Goal: Task Accomplishment & Management: Manage account settings

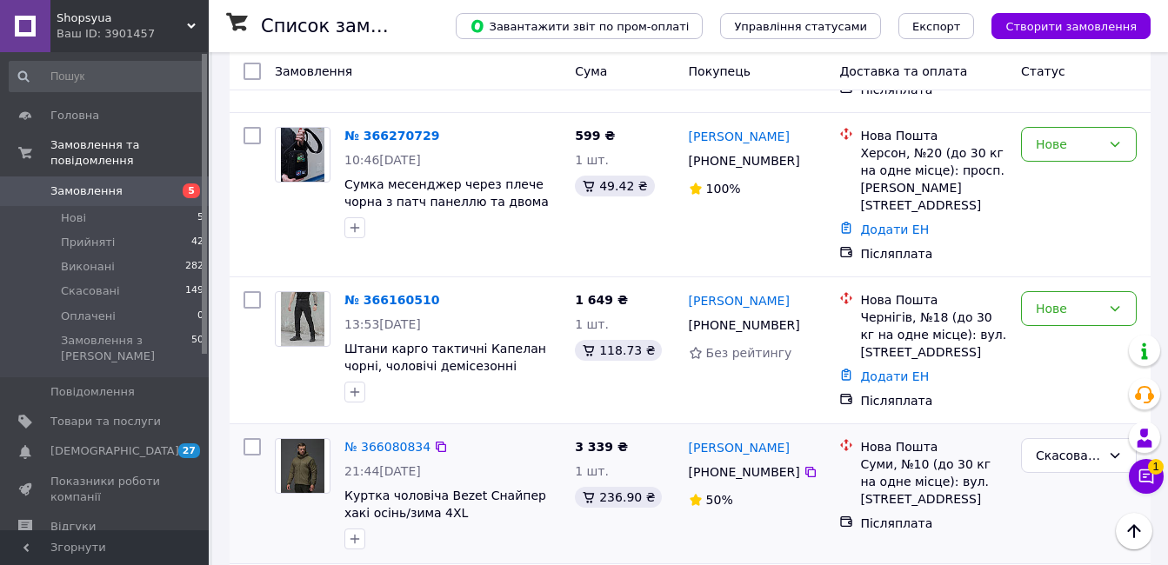
scroll to position [783, 0]
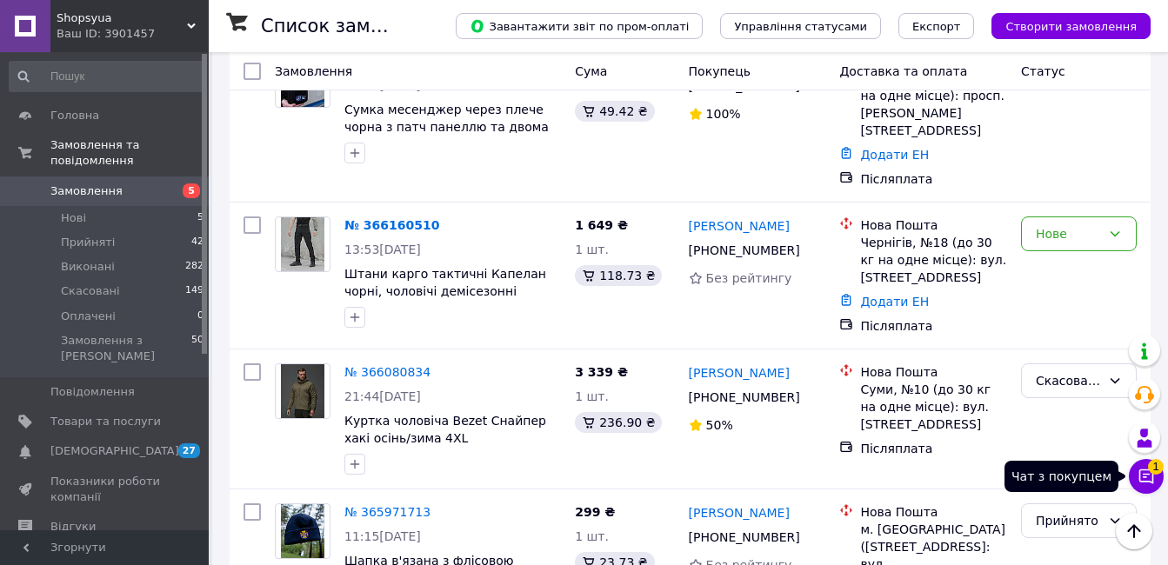
click at [1154, 484] on icon at bounding box center [1146, 476] width 17 height 17
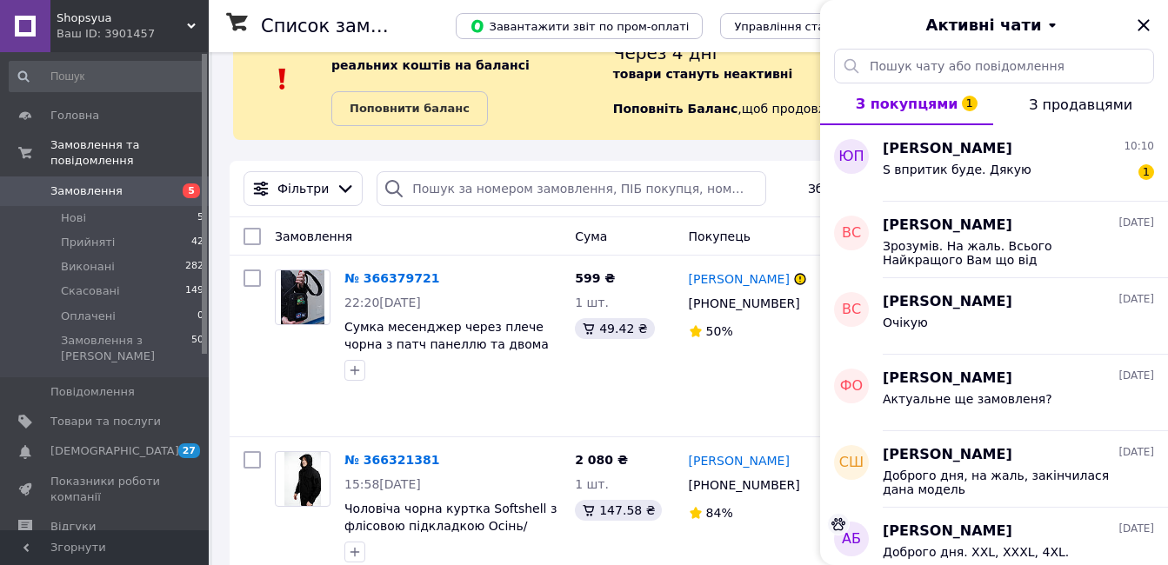
scroll to position [0, 0]
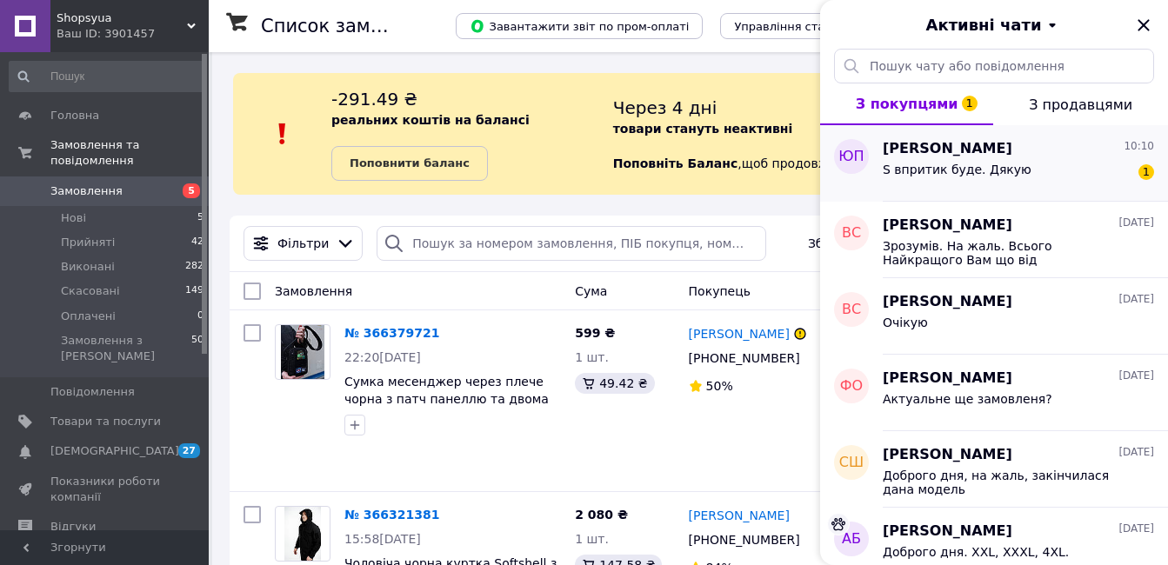
click at [1056, 156] on div "[PERSON_NAME] 10:10" at bounding box center [1018, 149] width 271 height 20
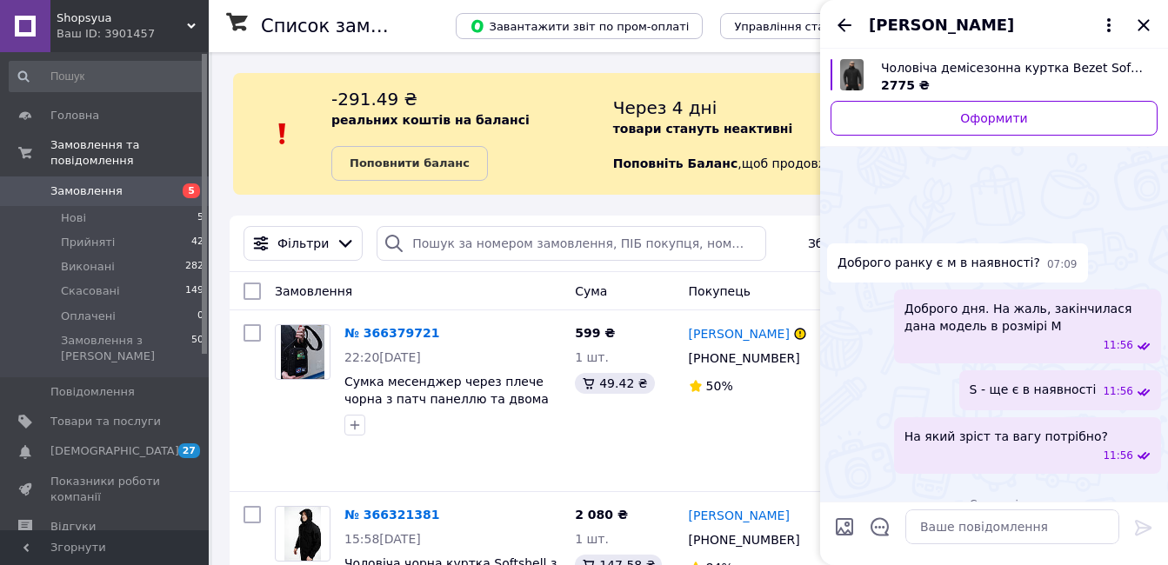
scroll to position [81, 0]
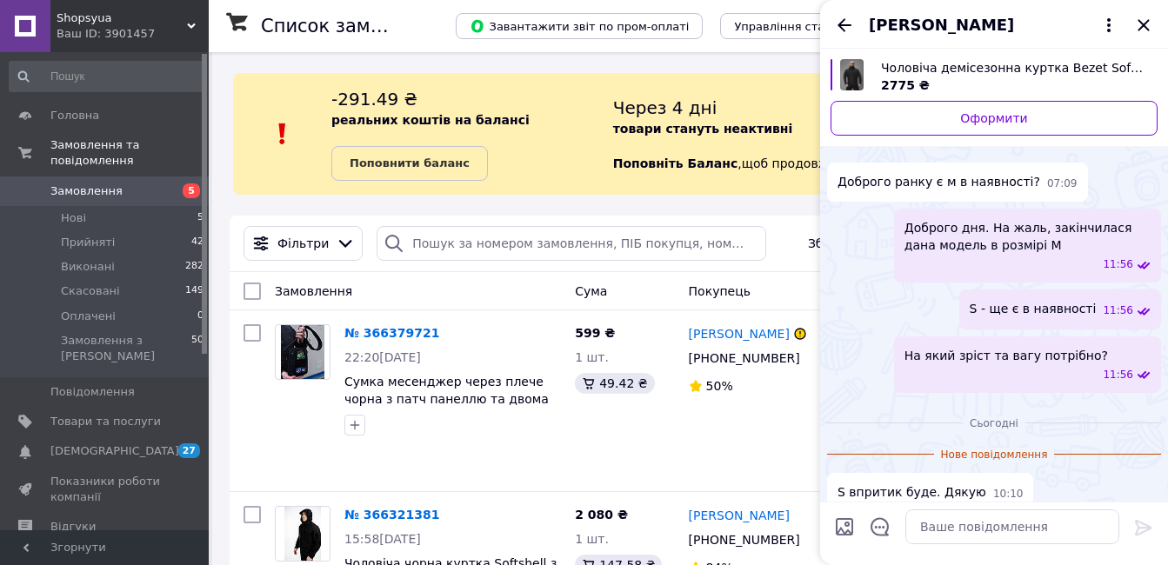
drag, startPoint x: 846, startPoint y: 21, endPoint x: 864, endPoint y: 20, distance: 18.3
click at [846, 21] on icon "Назад" at bounding box center [844, 25] width 21 height 21
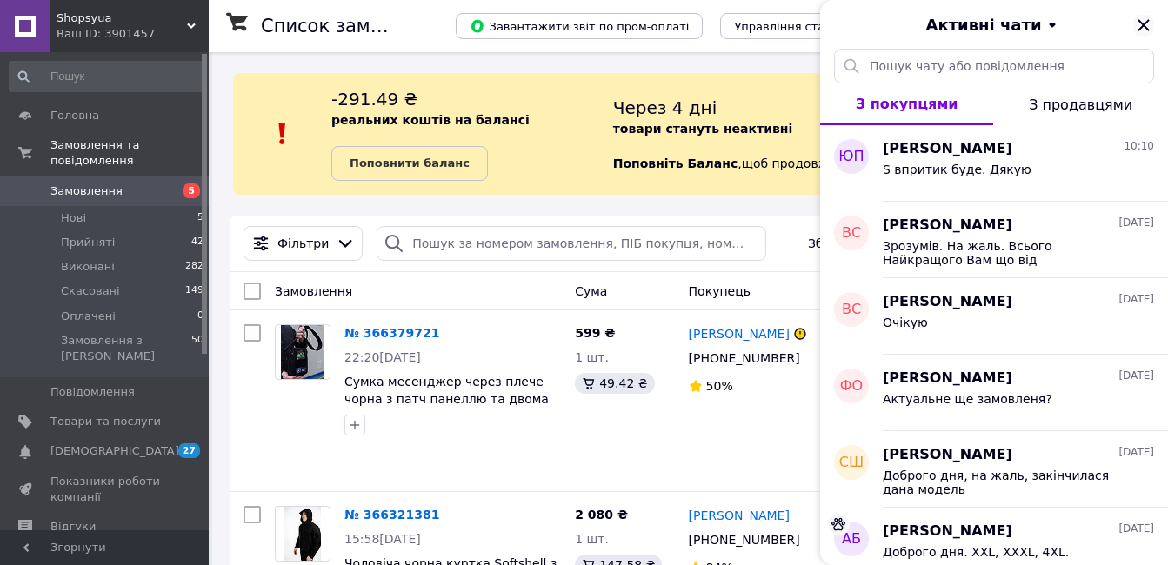
click at [1142, 24] on icon "Закрити" at bounding box center [1143, 24] width 11 height 11
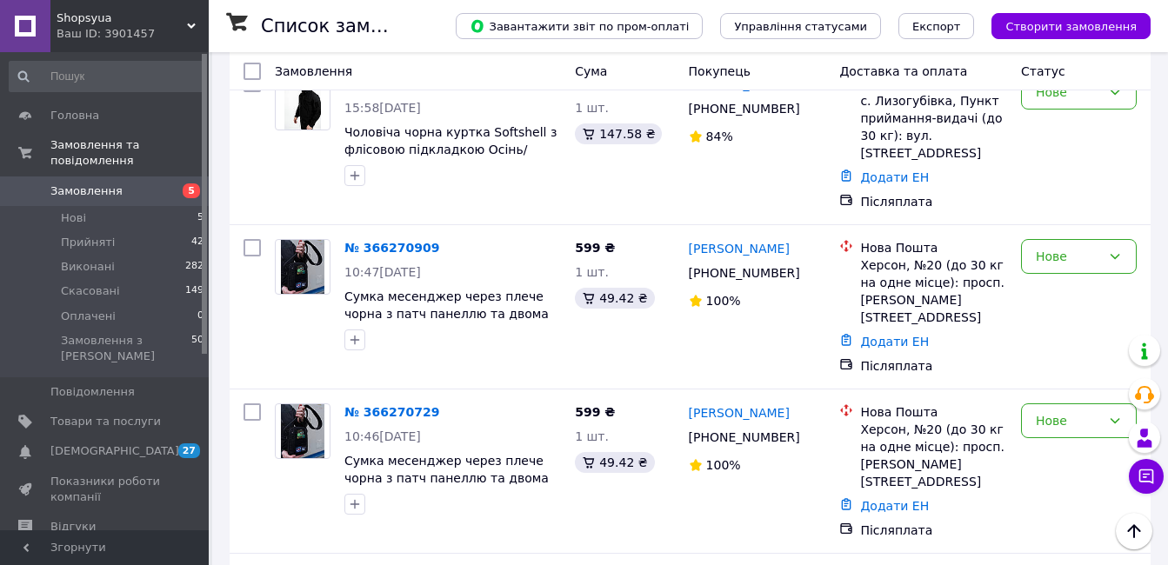
scroll to position [435, 0]
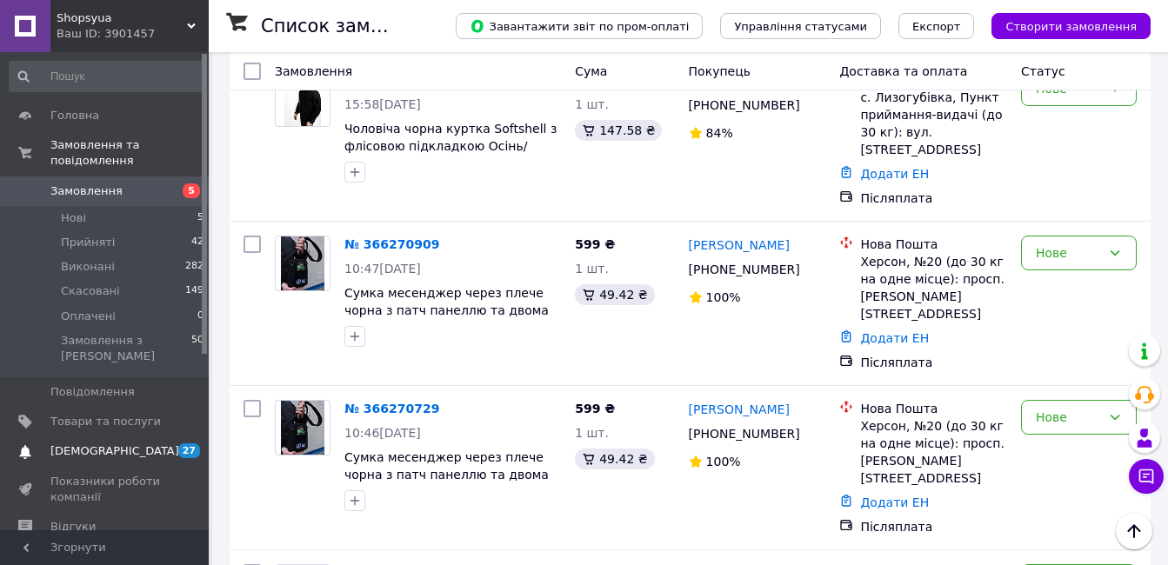
click at [153, 444] on span "[DEMOGRAPHIC_DATA]" at bounding box center [105, 452] width 110 height 16
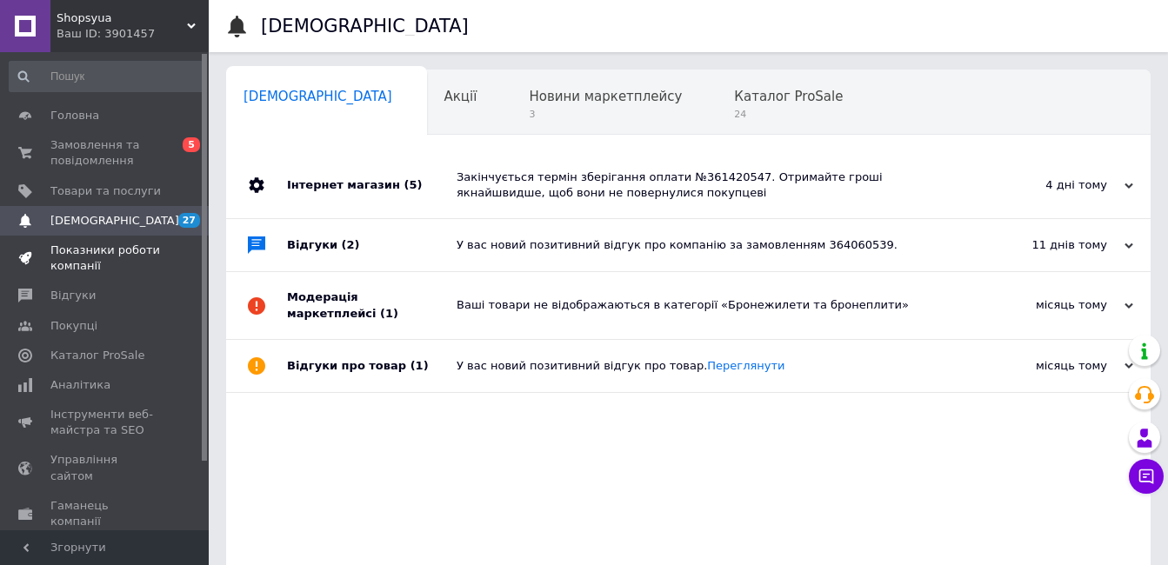
click at [124, 262] on span "Показники роботи компанії" at bounding box center [105, 258] width 110 height 31
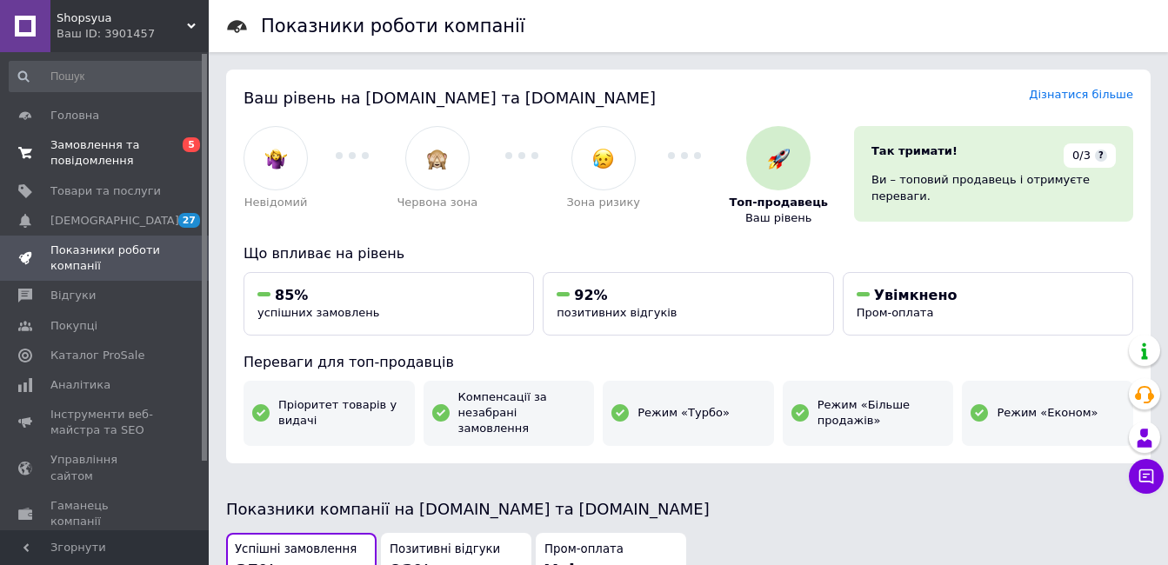
click at [155, 148] on span "Замовлення та повідомлення" at bounding box center [105, 152] width 110 height 31
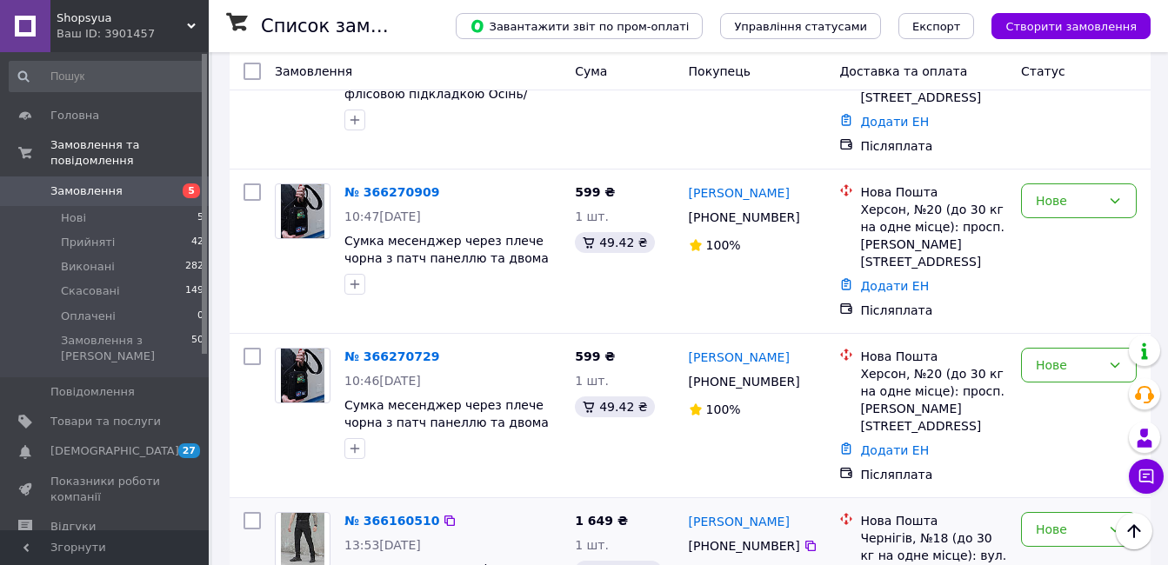
scroll to position [696, 0]
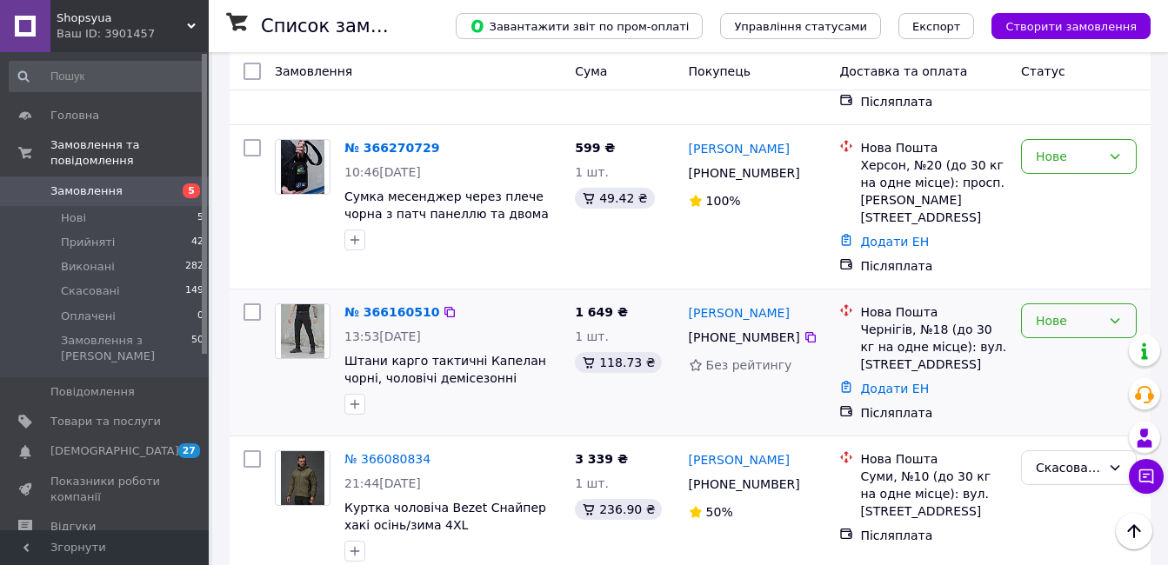
click at [1037, 311] on div "Нове" at bounding box center [1068, 320] width 65 height 19
click at [1043, 285] on li "Прийнято" at bounding box center [1079, 289] width 114 height 31
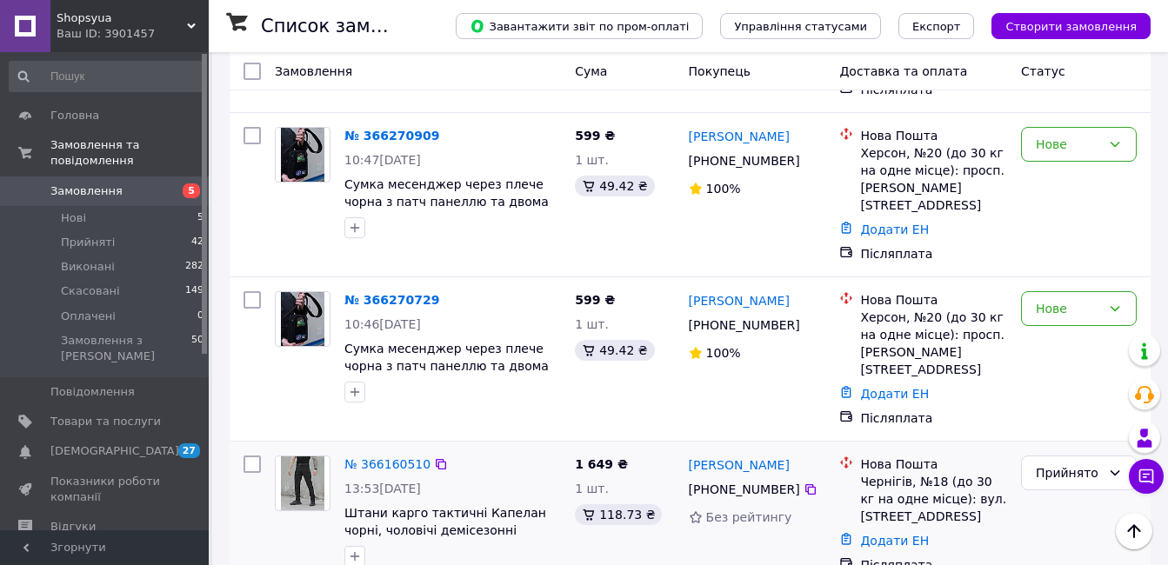
scroll to position [522, 0]
